Goal: Register for event/course

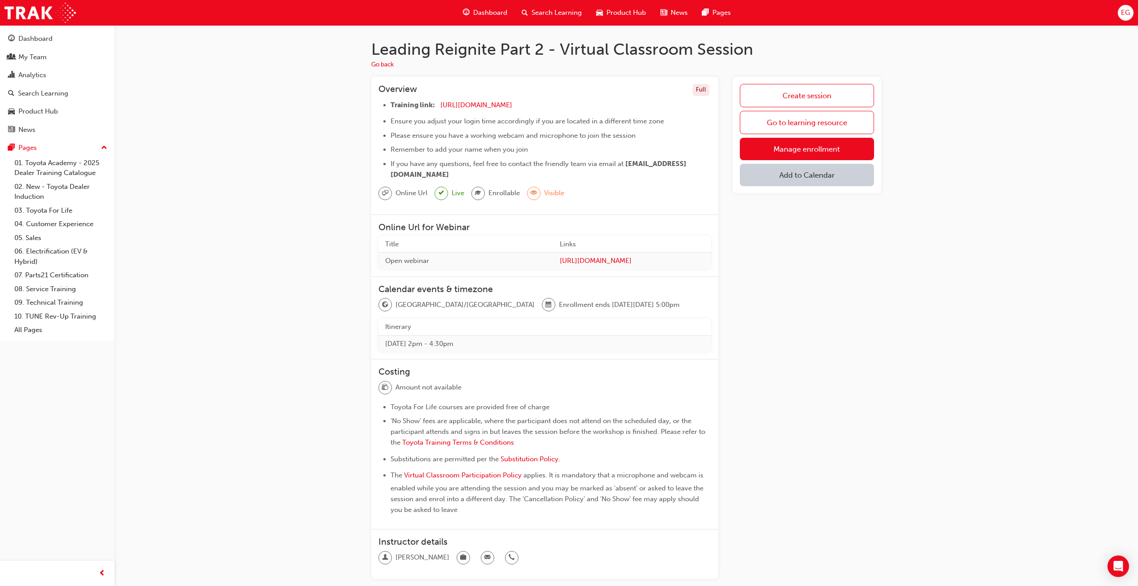
drag, startPoint x: 542, startPoint y: 304, endPoint x: 616, endPoint y: 306, distance: 73.2
click at [616, 306] on span "Enrollment ends [DATE][DATE] 5:00pm" at bounding box center [619, 305] width 121 height 10
click at [497, 339] on td "[DATE] 2pm - 4:30pm" at bounding box center [545, 343] width 333 height 17
drag, startPoint x: 403, startPoint y: 343, endPoint x: 488, endPoint y: 343, distance: 85.3
click at [488, 343] on td "[DATE] 2pm - 4:30pm" at bounding box center [545, 343] width 333 height 17
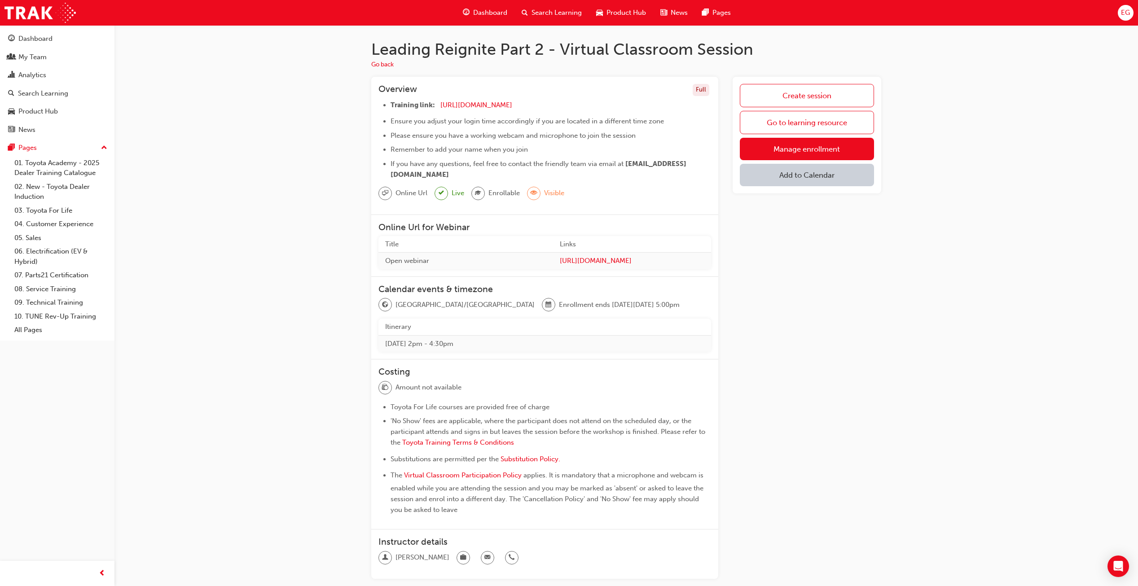
drag, startPoint x: 488, startPoint y: 343, endPoint x: 498, endPoint y: 346, distance: 10.4
click at [498, 346] on td "[DATE] 2pm - 4:30pm" at bounding box center [545, 343] width 333 height 17
click at [458, 410] on span "Toyota For Life courses are provided free of charge" at bounding box center [470, 407] width 159 height 8
drag, startPoint x: 604, startPoint y: 306, endPoint x: 645, endPoint y: 311, distance: 41.2
click at [645, 311] on div "Australia/Brisbane Enrollment ends on Mon 25 Aug 2025, 5:00pm" at bounding box center [545, 308] width 333 height 21
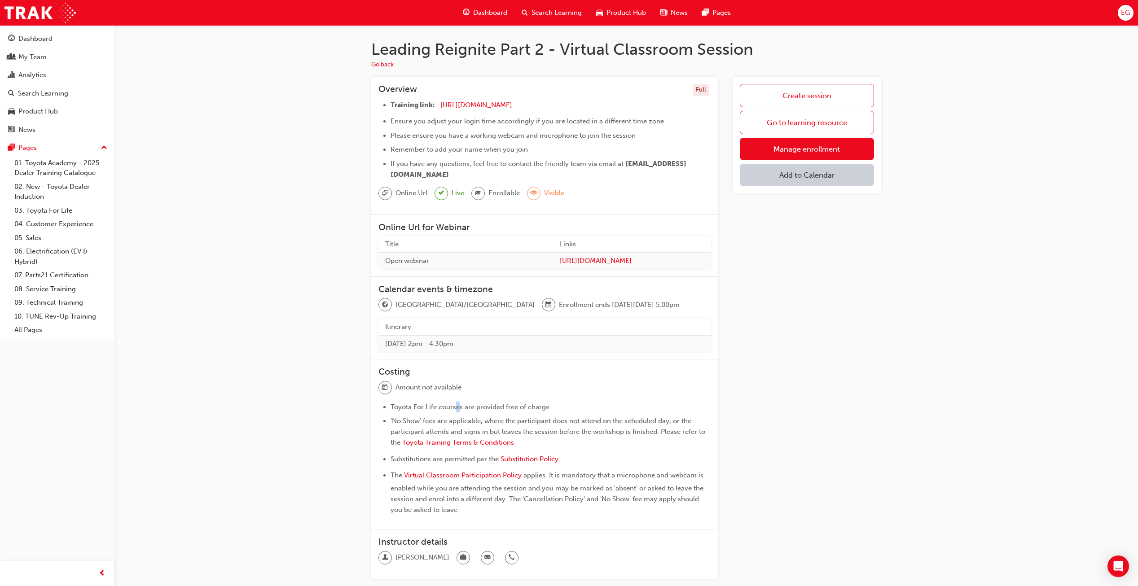
drag, startPoint x: 460, startPoint y: 341, endPoint x: 493, endPoint y: 339, distance: 32.8
click at [493, 339] on td "[DATE] 2pm - 4:30pm" at bounding box center [545, 343] width 333 height 17
drag, startPoint x: 493, startPoint y: 339, endPoint x: 496, endPoint y: 344, distance: 6.2
click at [496, 344] on td "[DATE] 2pm - 4:30pm" at bounding box center [545, 343] width 333 height 17
